Goal: Navigation & Orientation: Find specific page/section

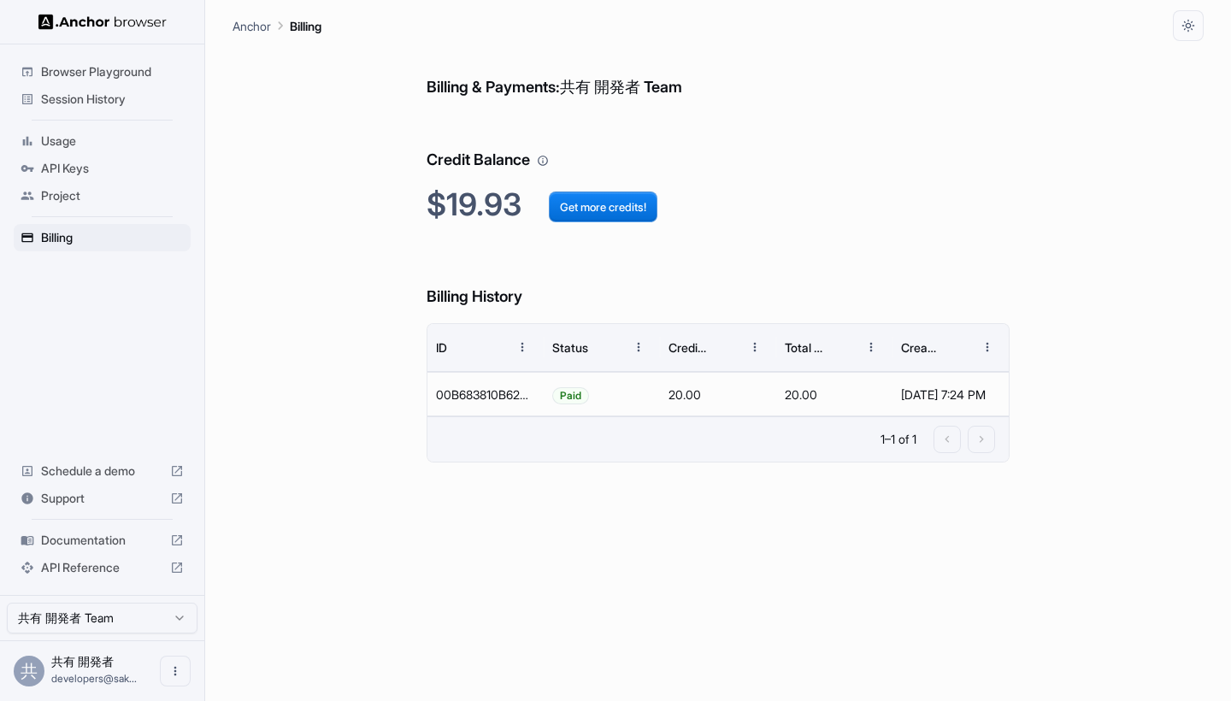
click at [90, 134] on span "Usage" at bounding box center [112, 141] width 143 height 17
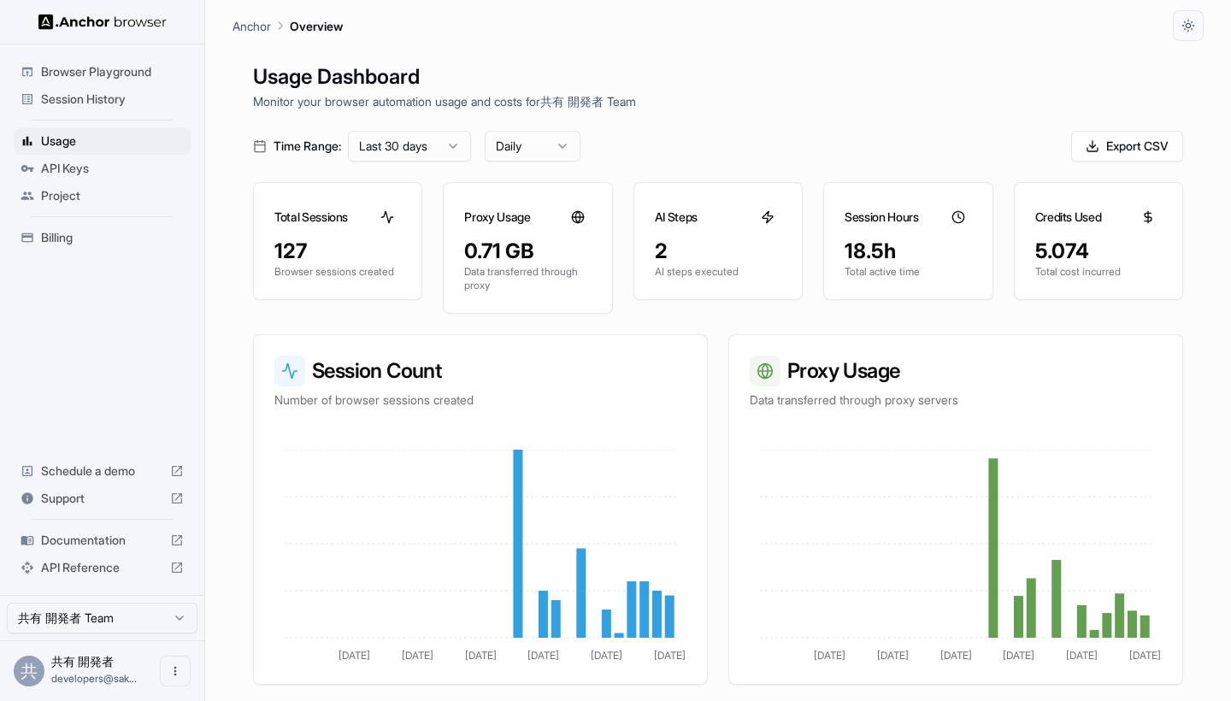
click at [97, 180] on div "API Keys" at bounding box center [102, 168] width 177 height 27
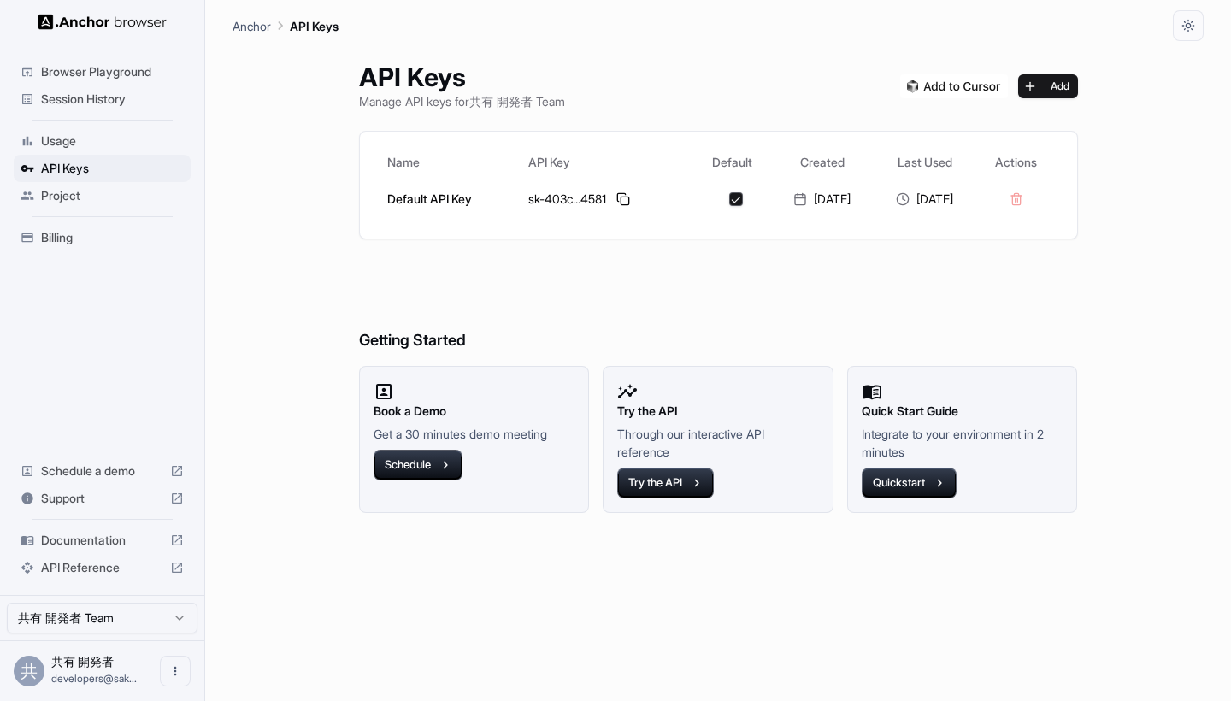
click at [108, 79] on span "Browser Playground" at bounding box center [112, 71] width 143 height 17
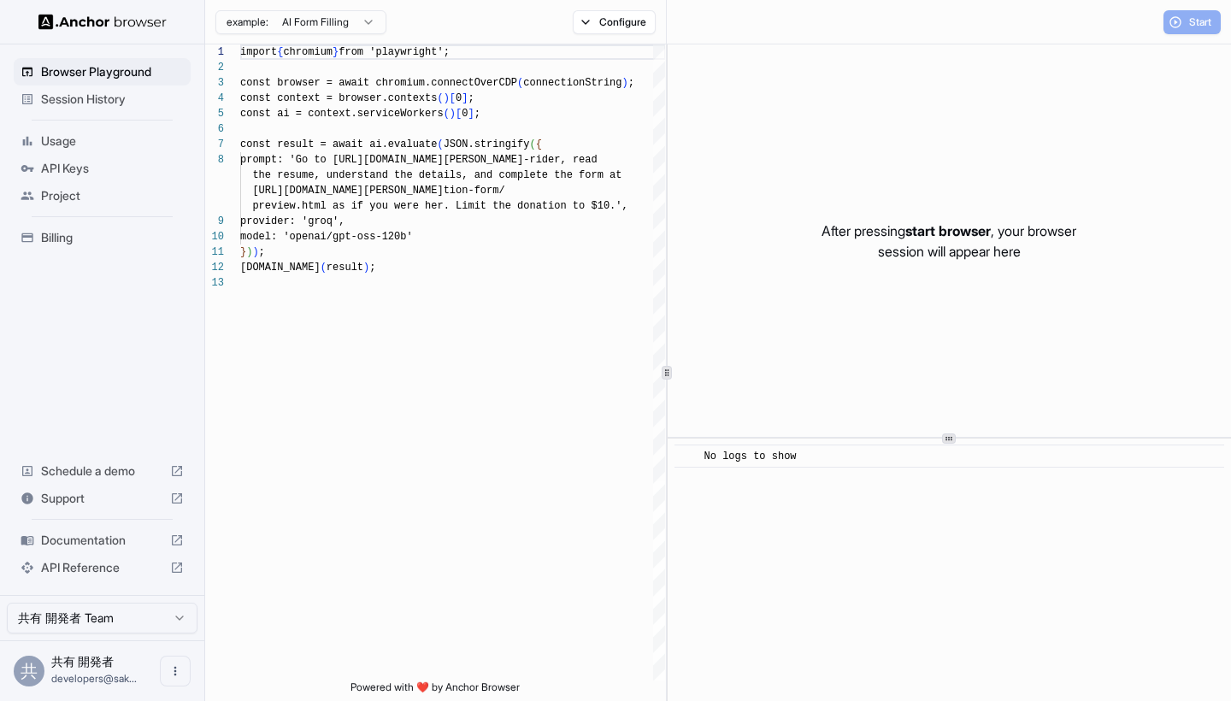
scroll to position [108, 0]
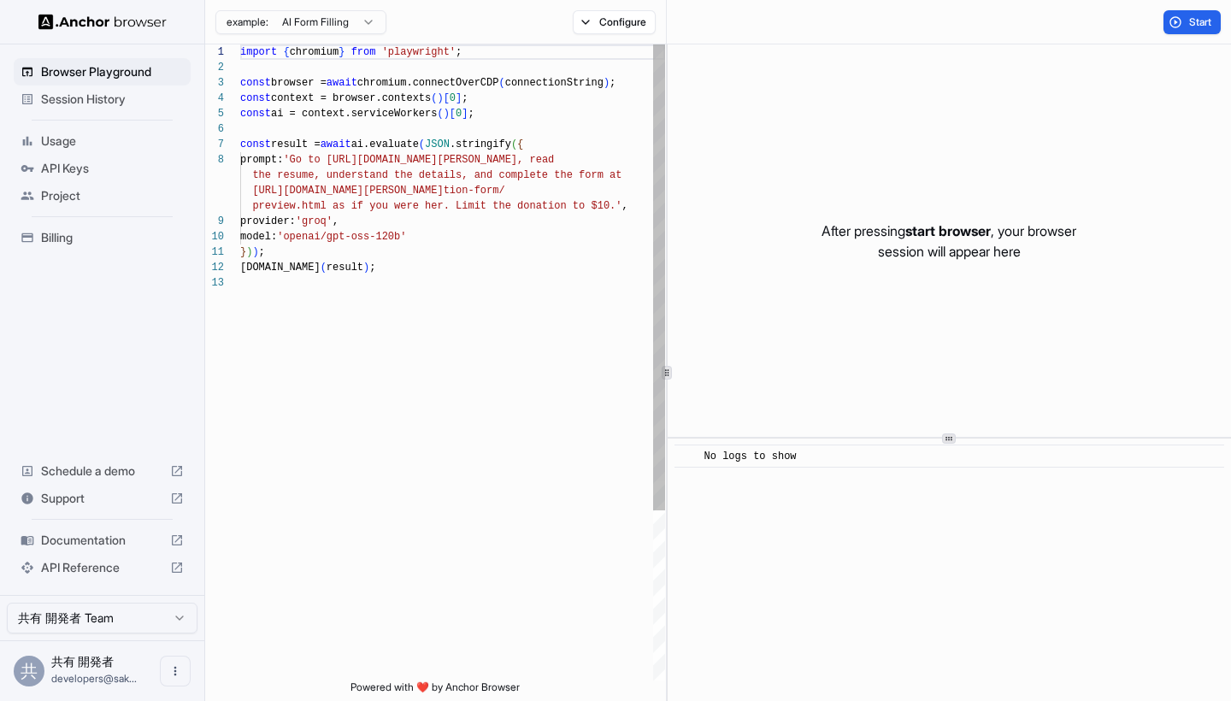
click at [106, 103] on span "Session History" at bounding box center [112, 99] width 143 height 17
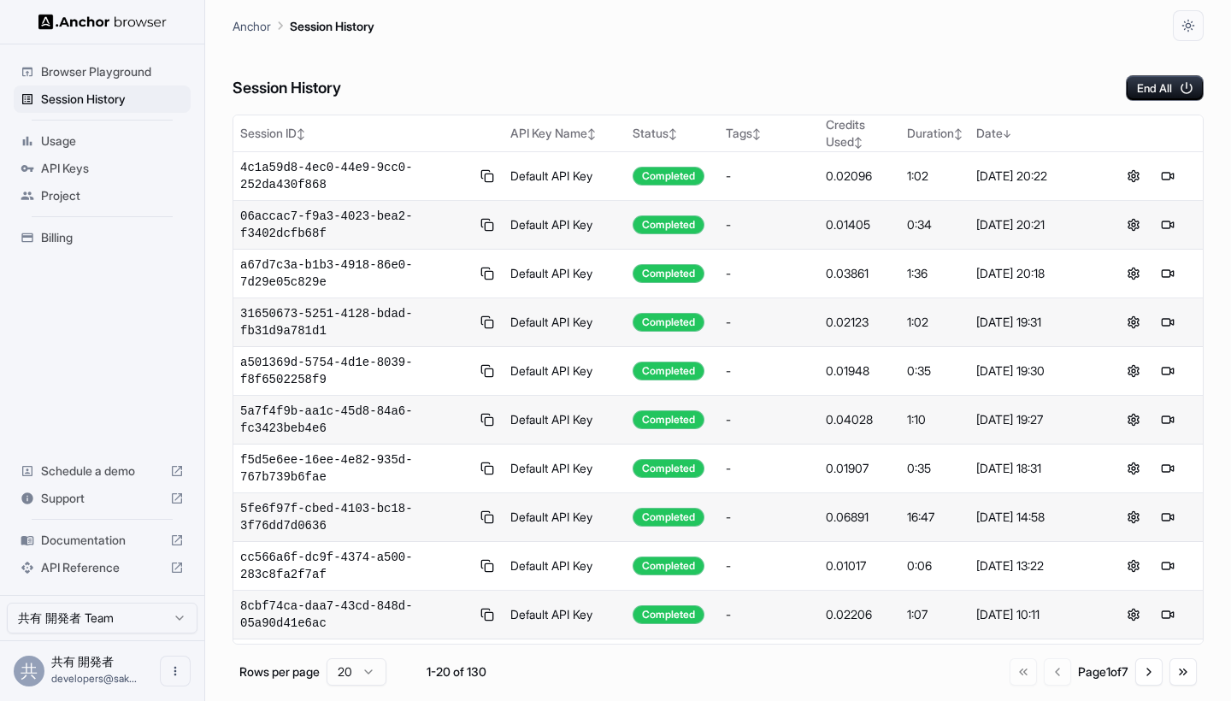
click at [97, 235] on span "Billing" at bounding box center [112, 237] width 143 height 17
